Goal: Find specific page/section: Find specific page/section

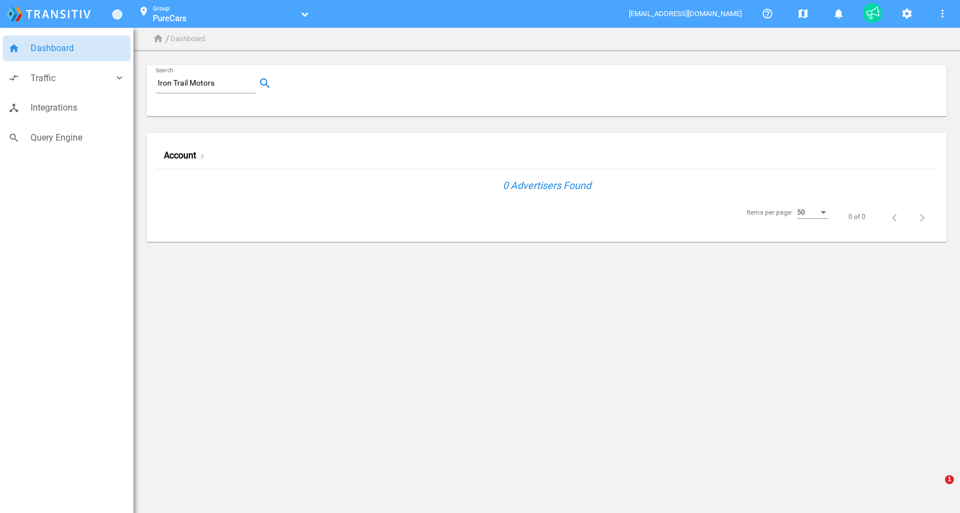
click at [193, 94] on mat-form-field "Iron Trail Motors Search" at bounding box center [206, 90] width 100 height 33
click at [191, 83] on input "Iron Trail Motors" at bounding box center [208, 83] width 104 height 13
paste input "Southwest Volkswagen"
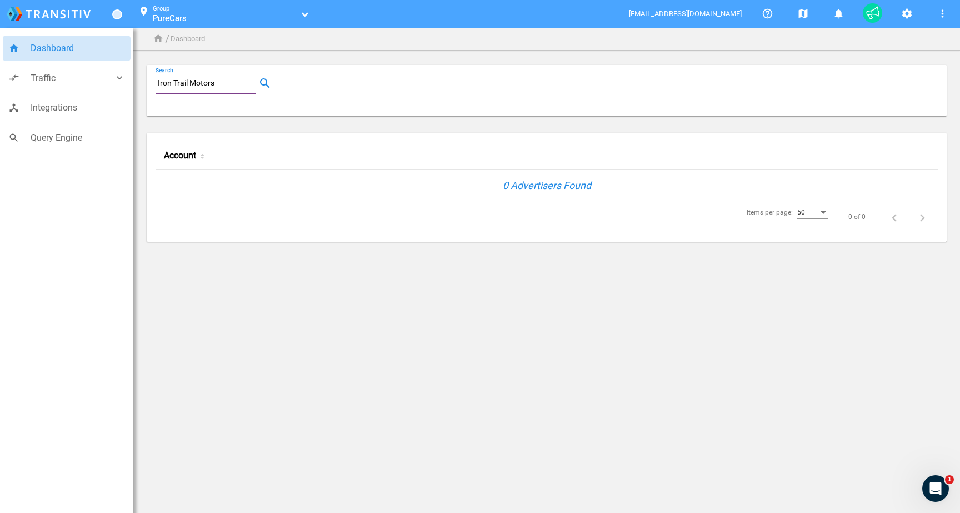
type input "Southwest Volkswagen"
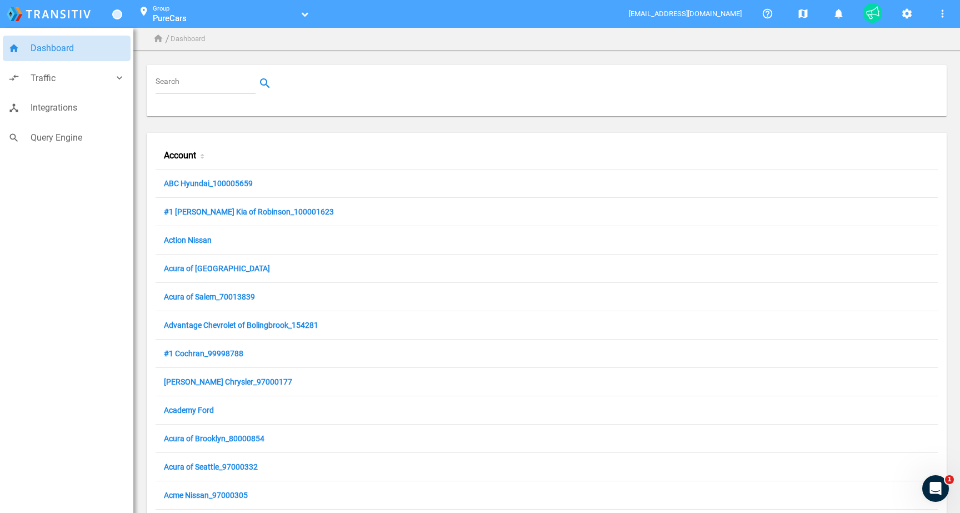
click at [201, 77] on input "Search" at bounding box center [208, 83] width 104 height 13
type input "x"
paste input "Southwest Volkswagen"
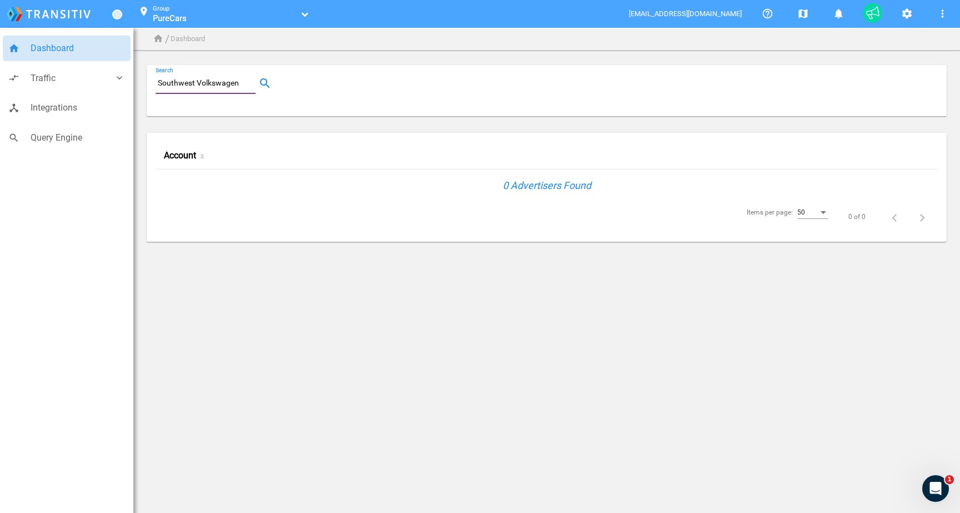
type input "Southwest Volkswagen"
